Goal: Task Accomplishment & Management: Use online tool/utility

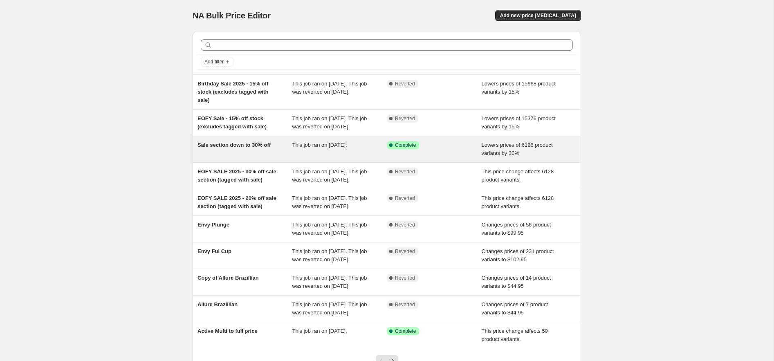
click at [247, 148] on span "Sale section down to 30% off" at bounding box center [233, 145] width 73 height 6
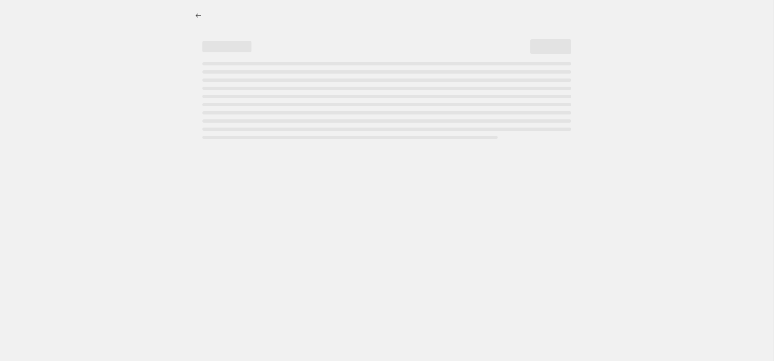
select select "percentage"
select select "no_change"
select select "tag"
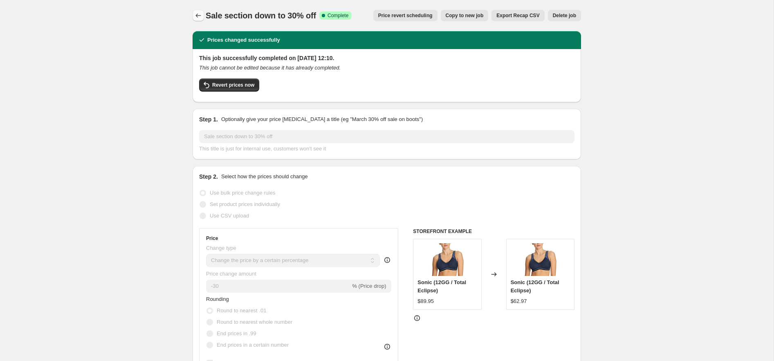
click at [198, 15] on icon "Price change jobs" at bounding box center [198, 15] width 8 height 8
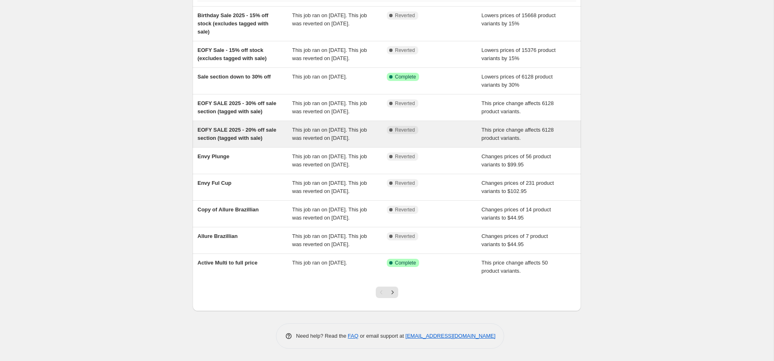
scroll to position [112, 0]
